Goal: Task Accomplishment & Management: Manage account settings

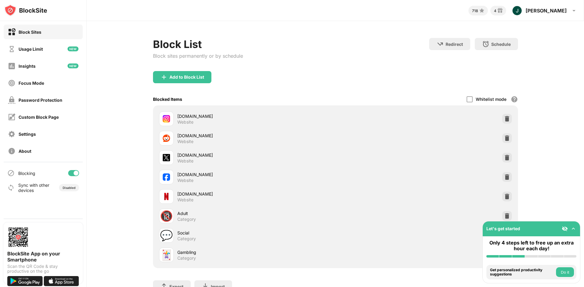
click at [73, 172] on div at bounding box center [73, 173] width 11 height 6
click at [74, 174] on div at bounding box center [73, 173] width 11 height 6
